Goal: Transaction & Acquisition: Purchase product/service

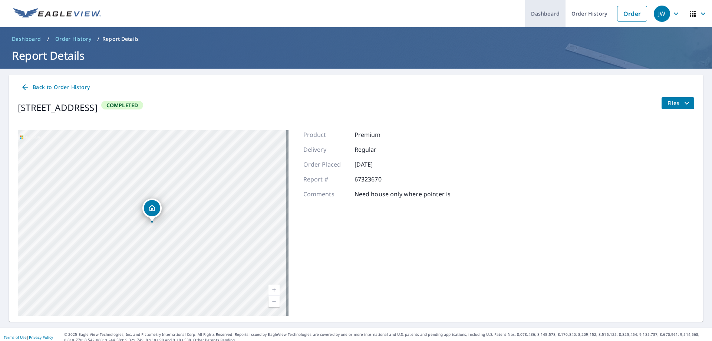
click at [539, 14] on link "Dashboard" at bounding box center [545, 13] width 40 height 27
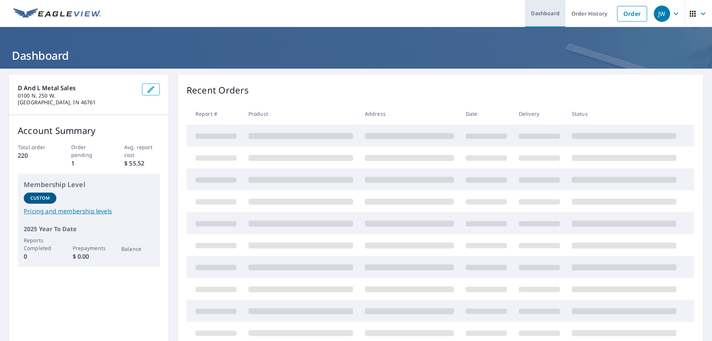
click at [539, 14] on link "Dashboard" at bounding box center [545, 13] width 40 height 27
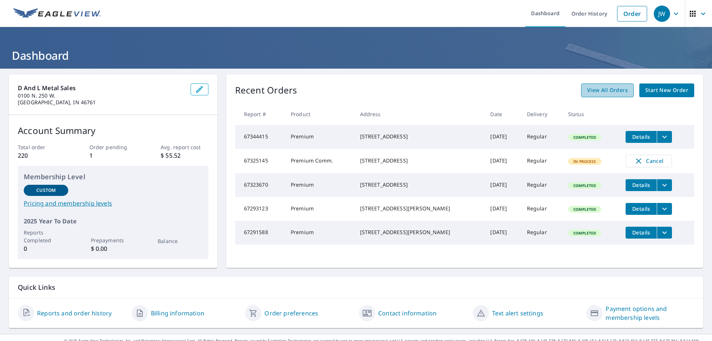
click at [595, 89] on span "View All Orders" at bounding box center [607, 90] width 41 height 9
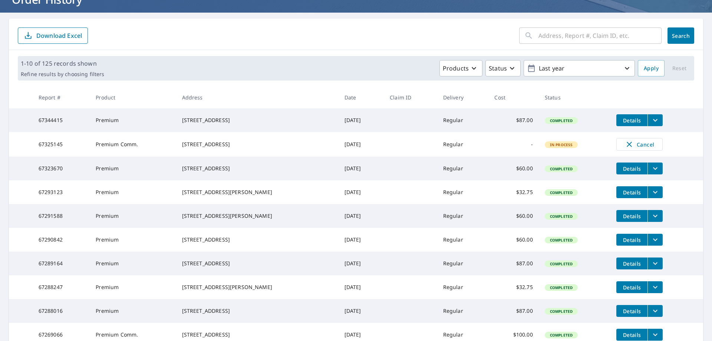
scroll to position [111, 0]
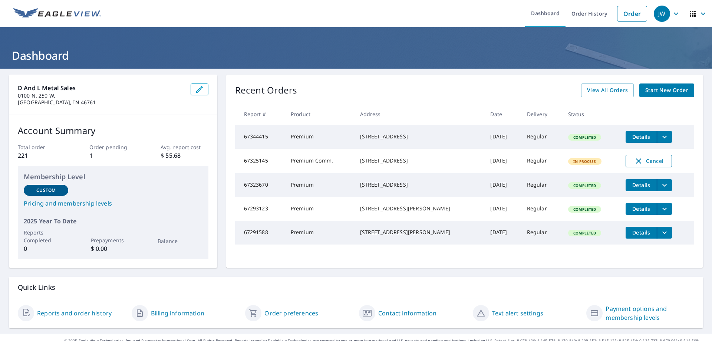
click at [636, 164] on span "Cancel" at bounding box center [649, 161] width 31 height 9
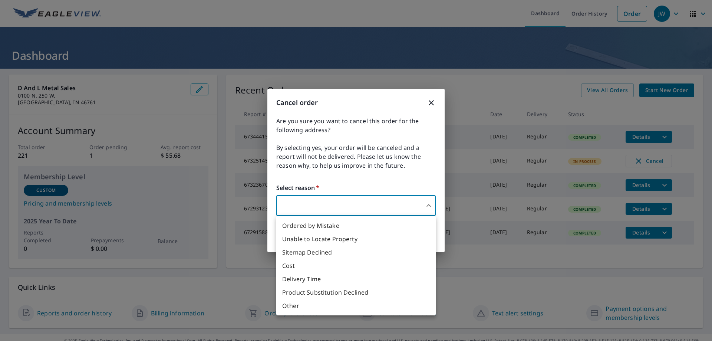
click at [295, 200] on body "JW JW Dashboard Order History Order JW Dashboard D And L Metal Sales [STREET_AD…" at bounding box center [356, 170] width 712 height 341
click at [294, 199] on div at bounding box center [356, 170] width 712 height 341
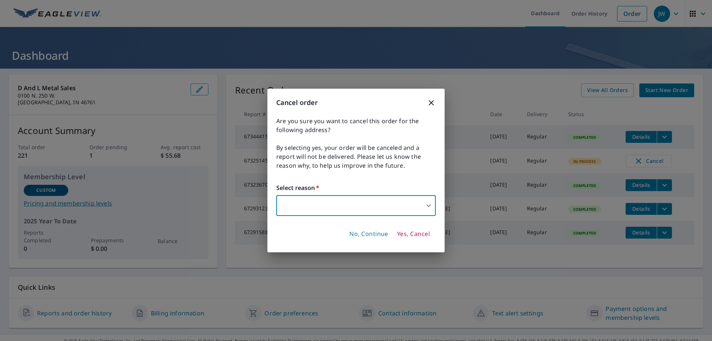
click at [294, 199] on body "JW JW Dashboard Order History Order JW Dashboard D And L Metal Sales [STREET_AD…" at bounding box center [356, 170] width 712 height 341
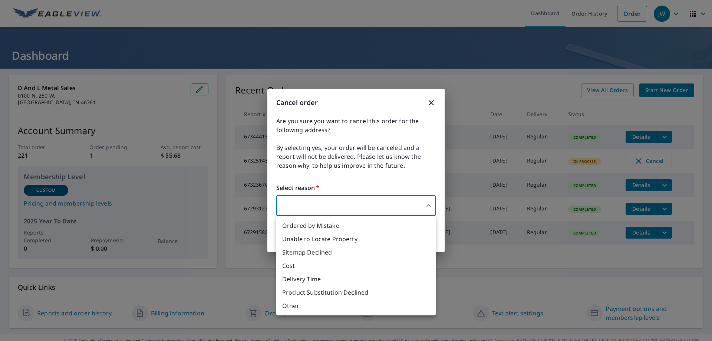
click at [308, 280] on li "Delivery Time" at bounding box center [356, 278] width 160 height 13
type input "34"
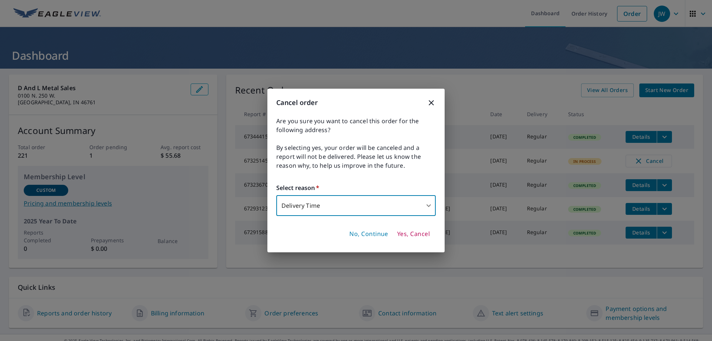
click at [420, 234] on span "Yes, Cancel" at bounding box center [413, 234] width 33 height 8
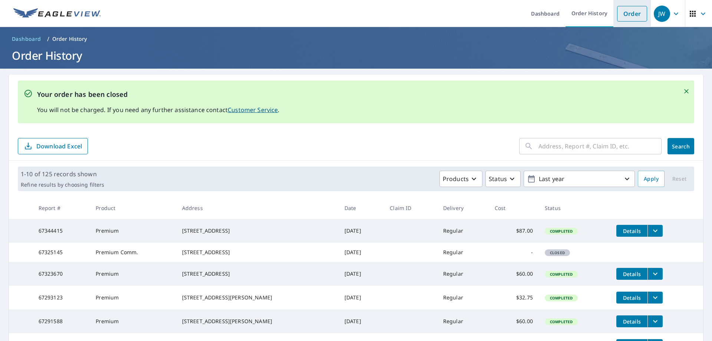
click at [629, 16] on link "Order" at bounding box center [632, 14] width 30 height 16
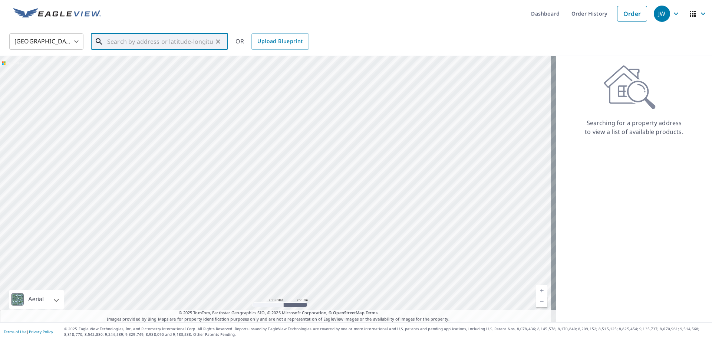
click at [119, 43] on input "text" at bounding box center [160, 41] width 106 height 21
click at [114, 68] on p "[PERSON_NAME], IN 46732" at bounding box center [164, 71] width 117 height 7
type input "[STREET_ADDRESS][PERSON_NAME]"
click at [113, 68] on div "Aerial Road A standard road map Aerial A detailed look from above Labels Labels…" at bounding box center [278, 189] width 557 height 266
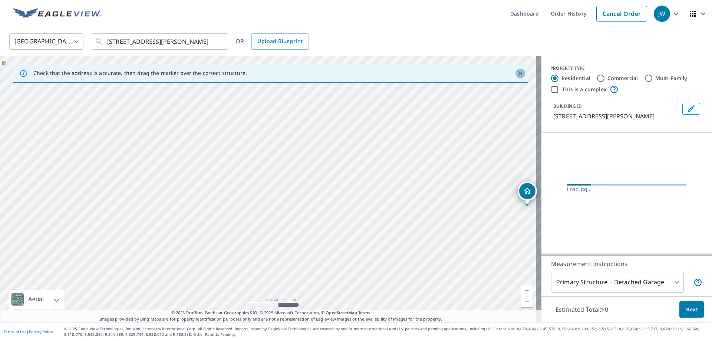
click at [517, 73] on icon "Close" at bounding box center [520, 73] width 7 height 7
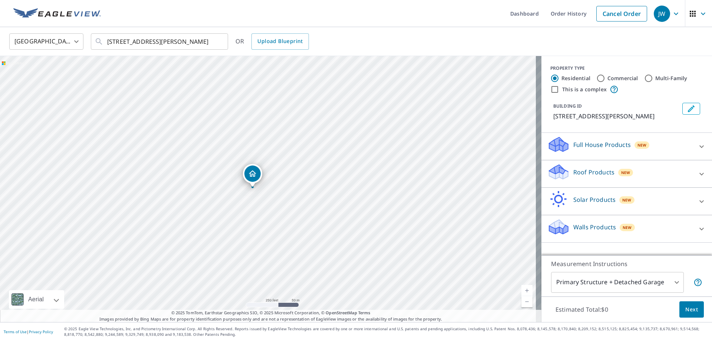
drag, startPoint x: 380, startPoint y: 160, endPoint x: 383, endPoint y: 154, distance: 7.1
click at [383, 154] on div "[STREET_ADDRESS][PERSON_NAME]" at bounding box center [271, 189] width 542 height 266
drag, startPoint x: 256, startPoint y: 170, endPoint x: 292, endPoint y: 171, distance: 35.6
click at [291, 171] on div "[STREET_ADDRESS][PERSON_NAME]" at bounding box center [271, 189] width 542 height 266
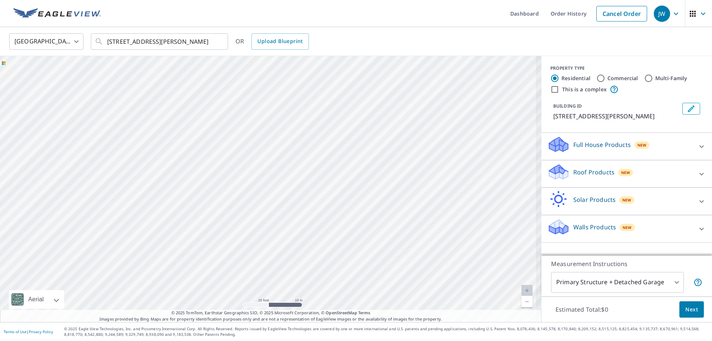
drag, startPoint x: 197, startPoint y: 168, endPoint x: 356, endPoint y: 170, distance: 158.5
click at [356, 170] on div "[STREET_ADDRESS][PERSON_NAME]" at bounding box center [271, 189] width 542 height 266
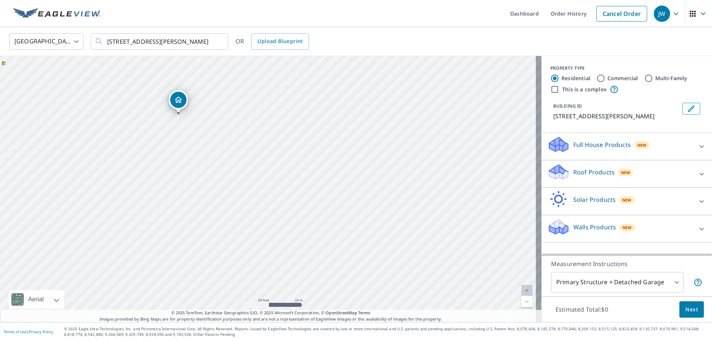
drag, startPoint x: 249, startPoint y: 173, endPoint x: 320, endPoint y: 174, distance: 70.9
click at [320, 174] on div "[STREET_ADDRESS][PERSON_NAME]" at bounding box center [271, 189] width 542 height 266
drag, startPoint x: 194, startPoint y: 100, endPoint x: 308, endPoint y: 145, distance: 122.5
drag, startPoint x: 266, startPoint y: 172, endPoint x: 158, endPoint y: 122, distance: 119.6
click at [700, 174] on icon at bounding box center [702, 174] width 4 height 3
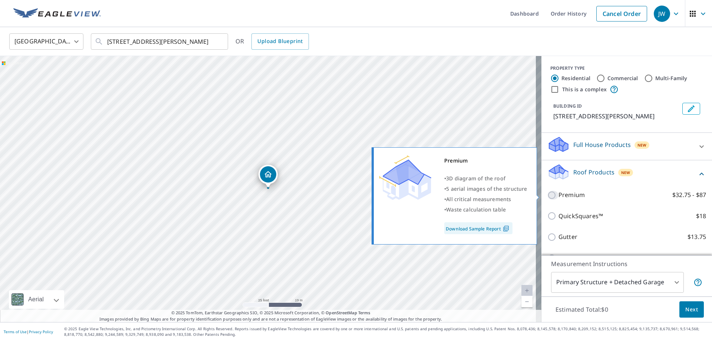
click at [548, 194] on input "Premium $32.75 - $87" at bounding box center [553, 195] width 11 height 9
checkbox input "true"
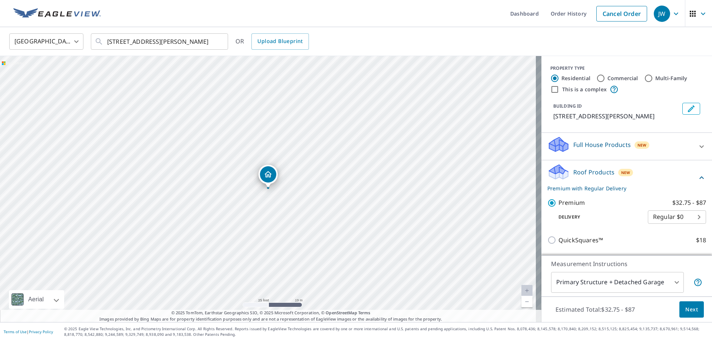
drag, startPoint x: 610, startPoint y: 266, endPoint x: 617, endPoint y: 268, distance: 7.3
click at [612, 266] on p "Measurement Instructions" at bounding box center [626, 263] width 151 height 9
click at [670, 290] on div "Measurement Instructions Primary Structure + Detached Garage 1 ​" at bounding box center [627, 275] width 171 height 41
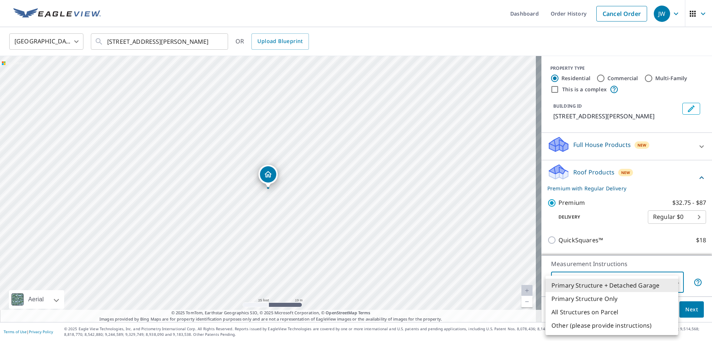
click at [669, 283] on body "JW JW Dashboard Order History Cancel Order [GEOGRAPHIC_DATA] [GEOGRAPHIC_DATA] …" at bounding box center [356, 170] width 712 height 341
click at [626, 301] on li "Primary Structure Only" at bounding box center [612, 298] width 133 height 13
type input "2"
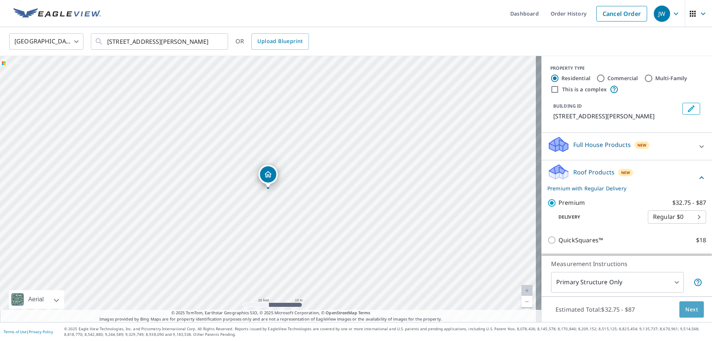
click at [689, 307] on span "Next" at bounding box center [692, 309] width 13 height 9
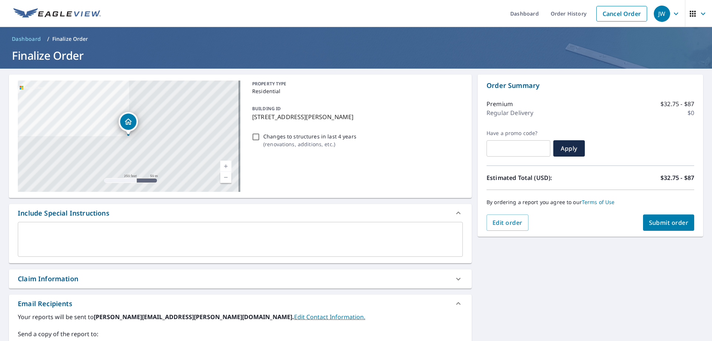
click at [37, 227] on div "x ​" at bounding box center [240, 239] width 445 height 35
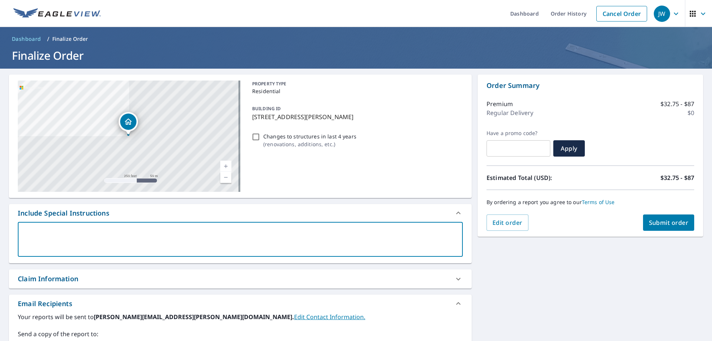
type textarea "N"
type textarea "x"
type textarea "Ne"
type textarea "x"
type textarea "Ner"
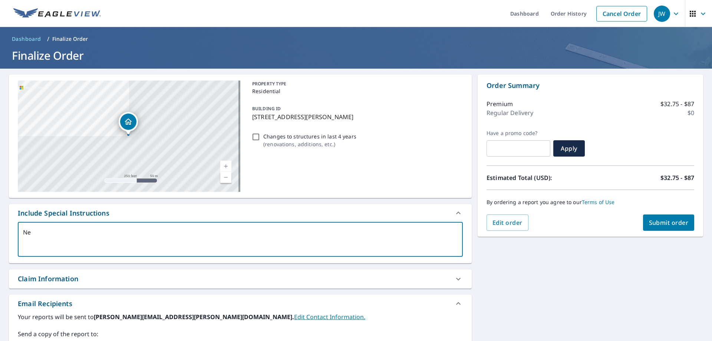
type textarea "x"
type textarea "Nere"
type textarea "x"
type textarea "Nered"
type textarea "x"
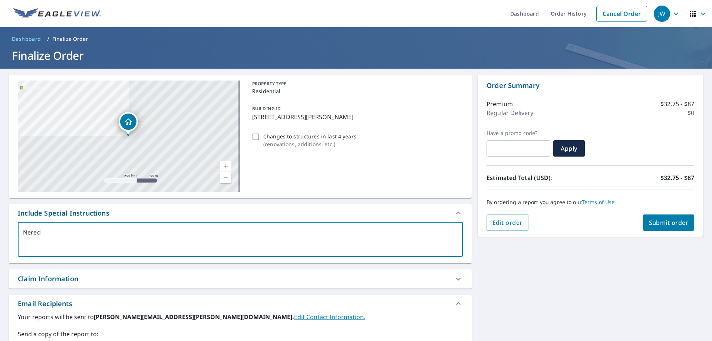
type textarea "Nere"
type textarea "x"
type textarea "Ner"
type textarea "x"
type textarea "Ne"
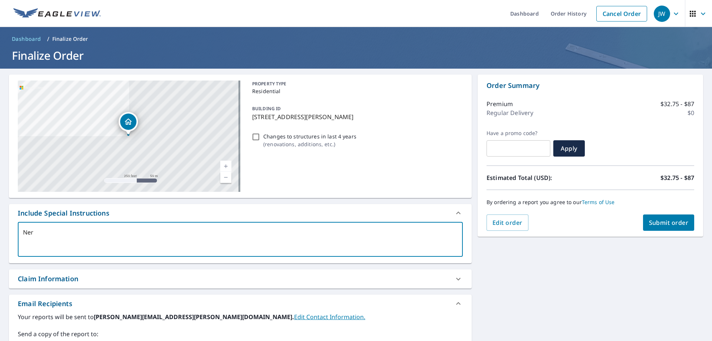
type textarea "x"
type textarea "Nee"
type textarea "x"
type textarea "Need"
type textarea "x"
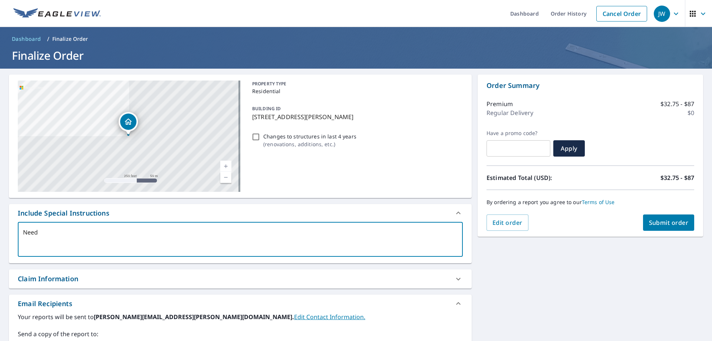
type textarea "Need"
type textarea "x"
type textarea "Need h"
type textarea "x"
type textarea "Need ho"
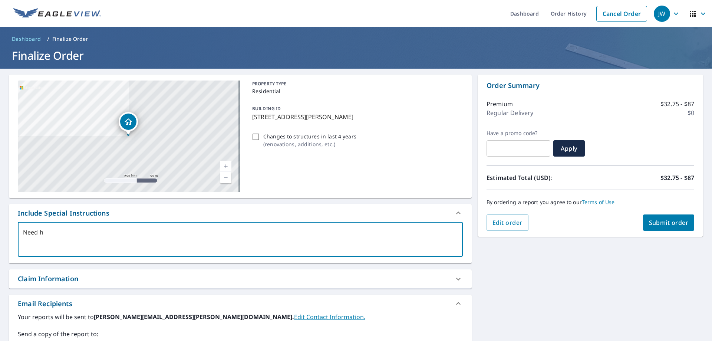
type textarea "x"
type textarea "Need hou"
type textarea "x"
type textarea "Need hous"
type textarea "x"
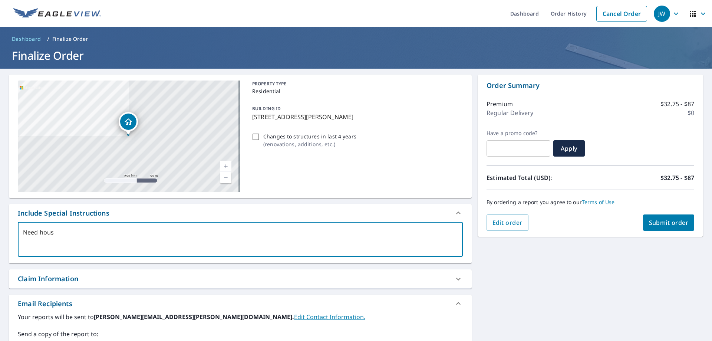
type textarea "Need house"
type textarea "x"
type textarea "Need house"
type textarea "x"
type textarea "Need house o"
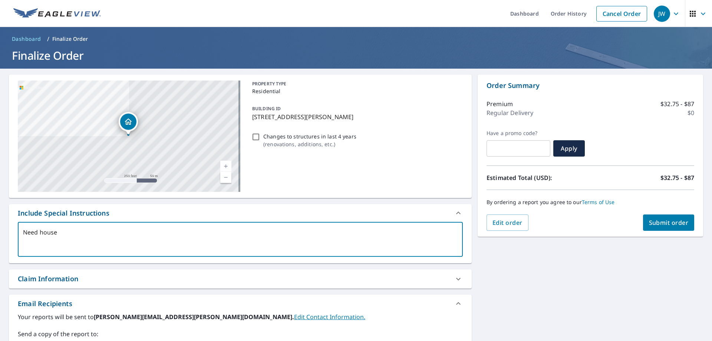
type textarea "x"
type textarea "Need house on"
type textarea "x"
type textarea "Need house onl"
type textarea "x"
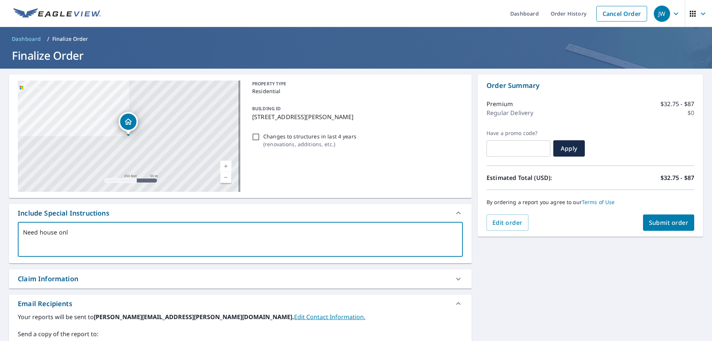
type textarea "Need house only"
type textarea "x"
type textarea "Need house onl"
type textarea "x"
type textarea "Need house on"
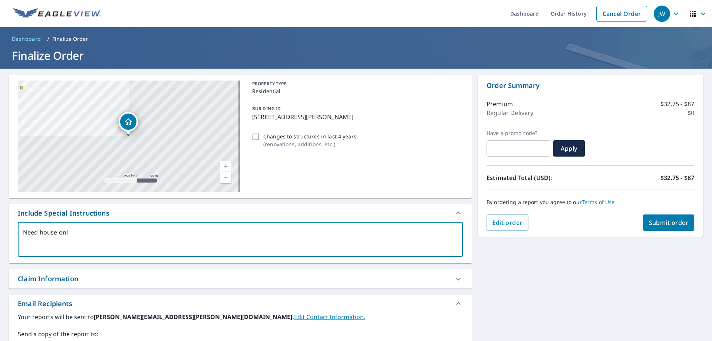
type textarea "x"
type textarea "Need house o"
type textarea "x"
type textarea "Need house"
type textarea "x"
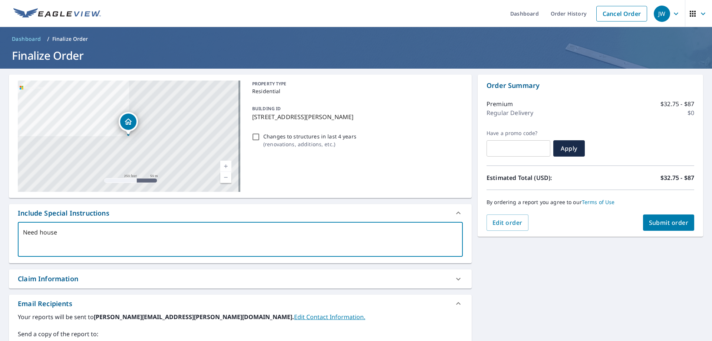
type textarea "Need house"
type textarea "x"
type textarea "Need house"
type textarea "x"
type textarea "Need house &"
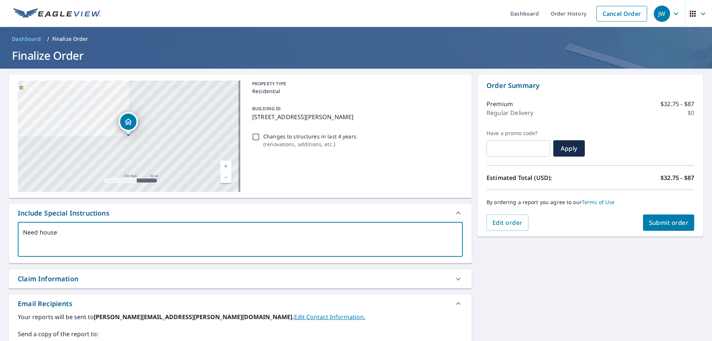
type textarea "x"
type textarea "Need house &"
type textarea "x"
type textarea "Need house & a"
type textarea "x"
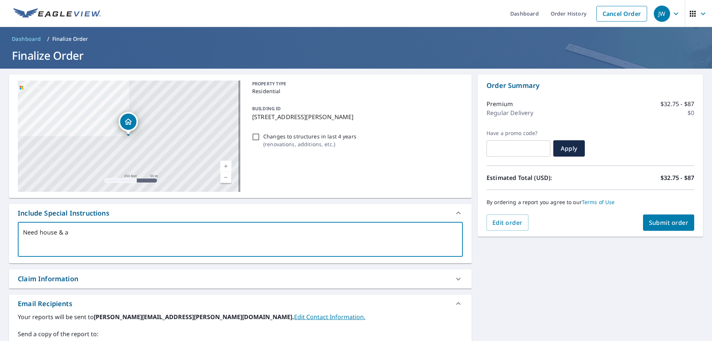
type textarea "Need house & at"
type textarea "x"
type textarea "Need house & att"
type textarea "x"
type textarea "Need house & atta"
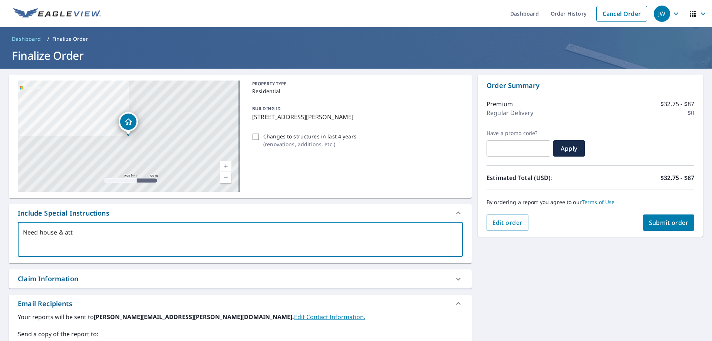
type textarea "x"
type textarea "Need house & attac"
type textarea "x"
type textarea "Need house & attach"
type textarea "x"
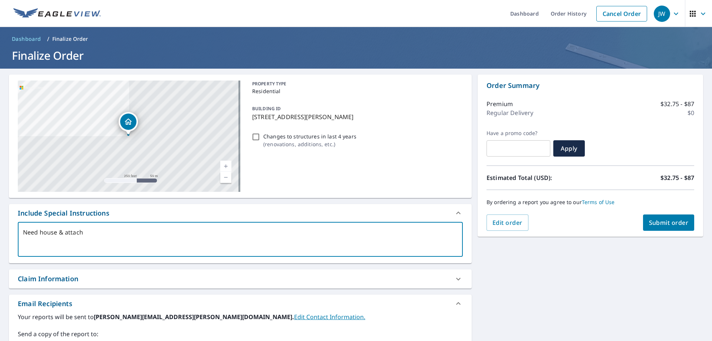
type textarea "Need house & attachn"
type textarea "x"
type textarea "Need house & attach"
type textarea "x"
type textarea "Need house & attachm"
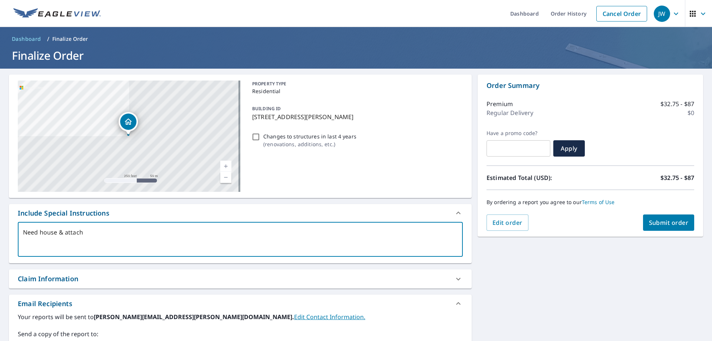
type textarea "x"
type textarea "Need house & attachme"
type textarea "x"
type textarea "Need house & attachmen"
type textarea "x"
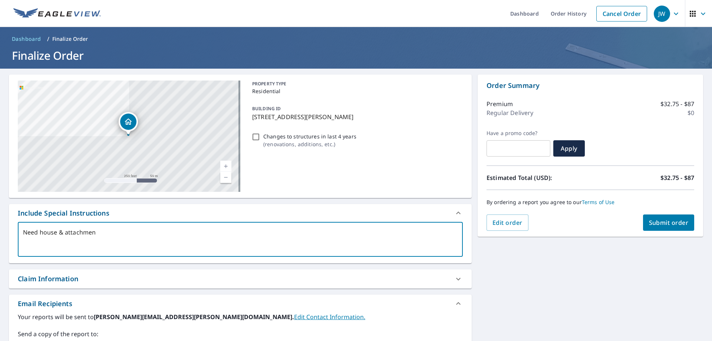
type textarea "Need house & attachment"
type textarea "x"
type textarea "Need house & attachments"
type textarea "x"
type textarea "Need house & attachments"
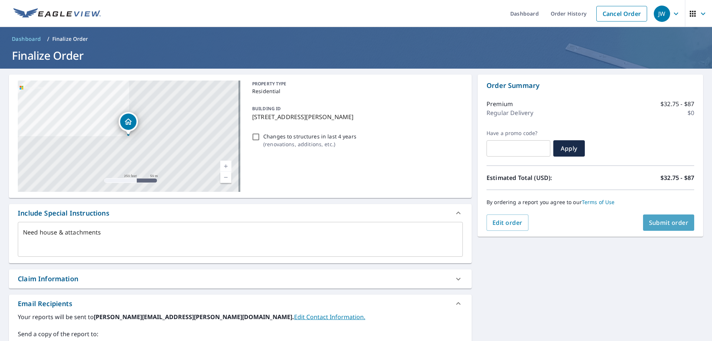
click at [653, 224] on span "Submit order" at bounding box center [669, 223] width 40 height 8
type textarea "x"
